Goal: Task Accomplishment & Management: Manage account settings

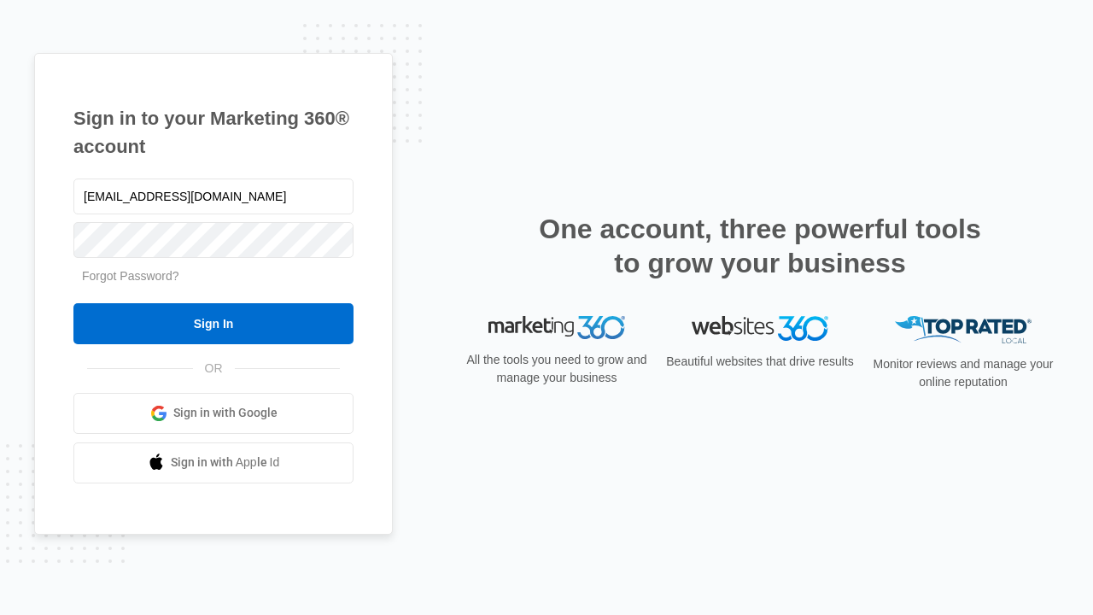
type input "[EMAIL_ADDRESS][DOMAIN_NAME]"
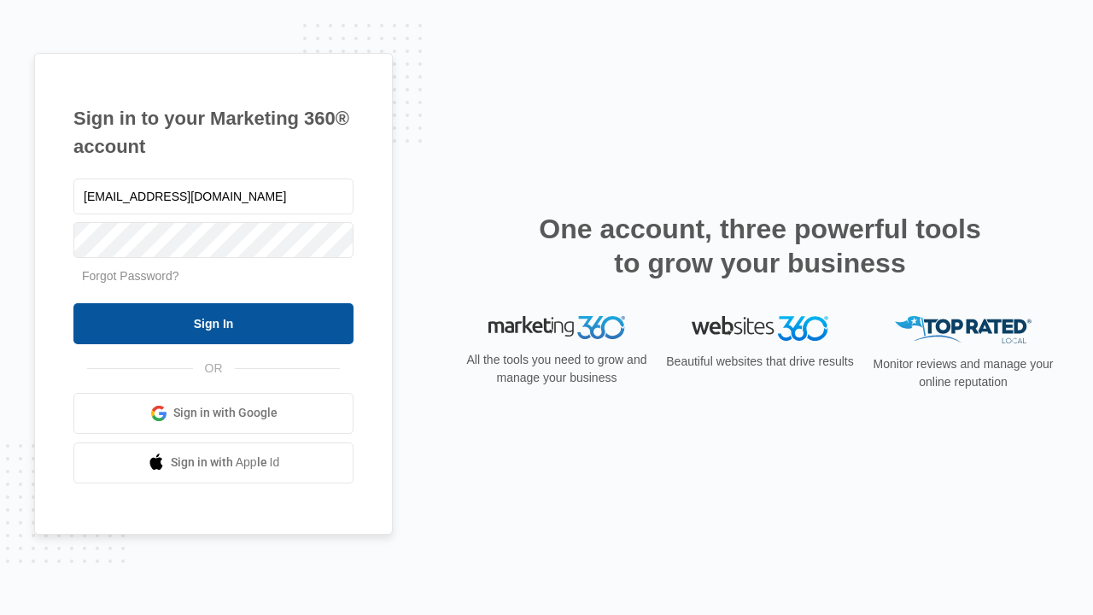
click at [214, 323] on input "Sign In" at bounding box center [213, 323] width 280 height 41
